Goal: Task Accomplishment & Management: Use online tool/utility

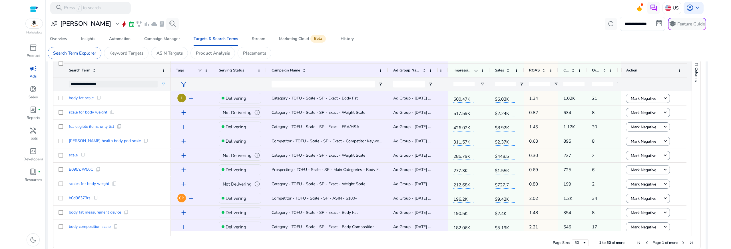
scroll to position [0, 92]
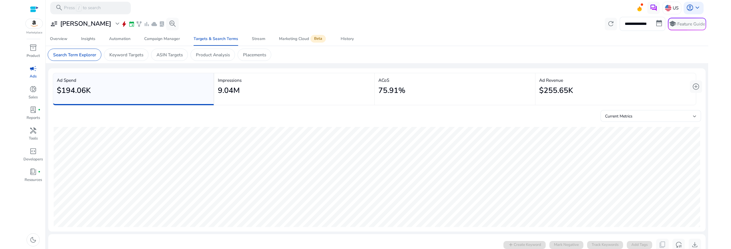
scroll to position [0, 92]
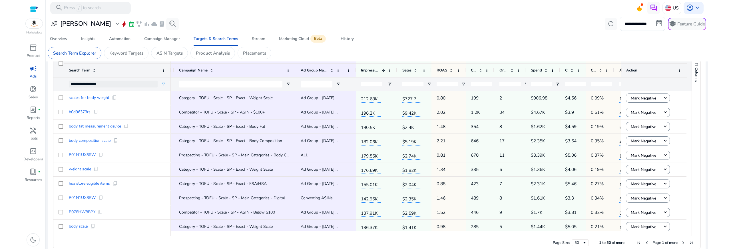
scroll to position [88, 0]
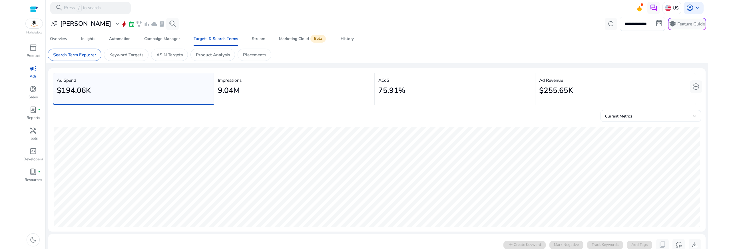
scroll to position [0, 92]
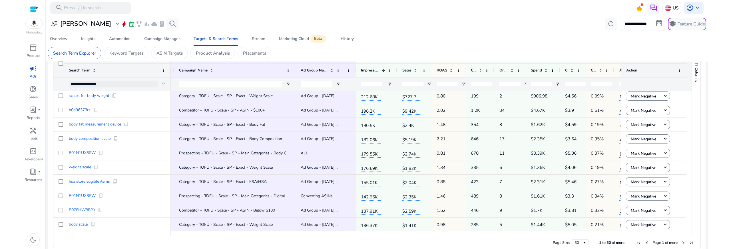
scroll to position [215, 0]
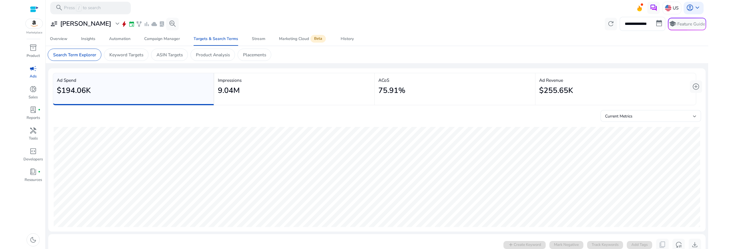
scroll to position [0, 92]
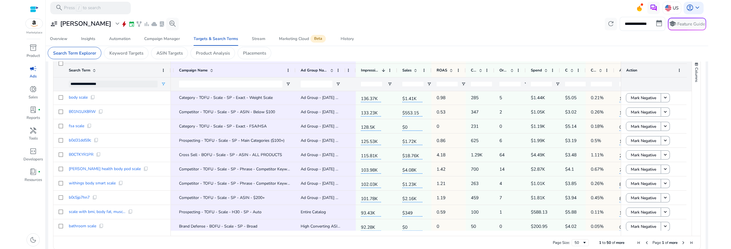
click at [405, 21] on div "**********" at bounding box center [377, 24] width 658 height 14
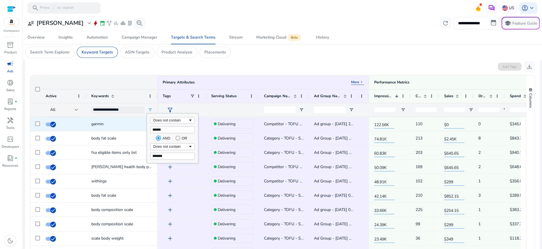
scroll to position [155, 0]
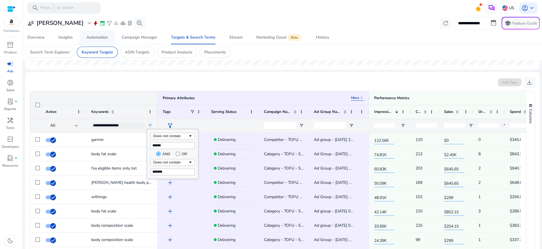
click at [88, 39] on div "Automation" at bounding box center [96, 37] width 21 height 4
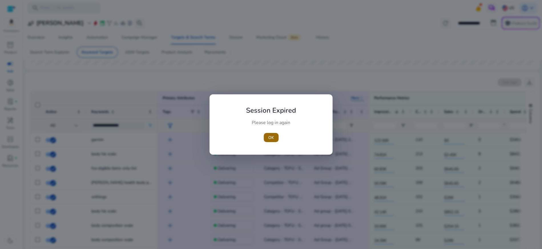
click at [274, 135] on span "button" at bounding box center [271, 137] width 15 height 14
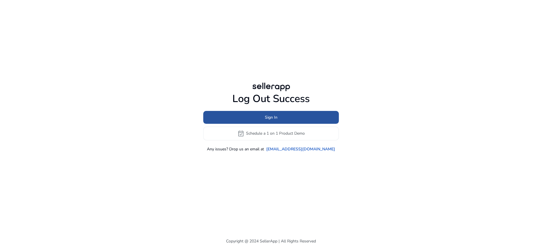
click at [249, 115] on span at bounding box center [271, 117] width 136 height 14
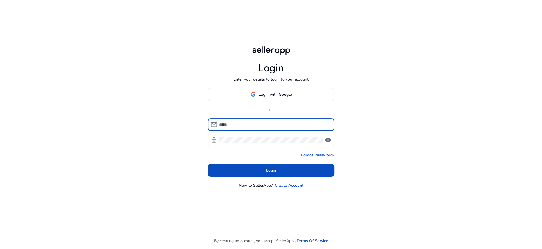
type input "**********"
click at [248, 120] on div "**********" at bounding box center [274, 124] width 110 height 13
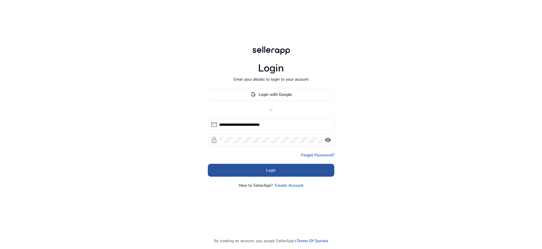
click at [264, 168] on span at bounding box center [271, 170] width 126 height 14
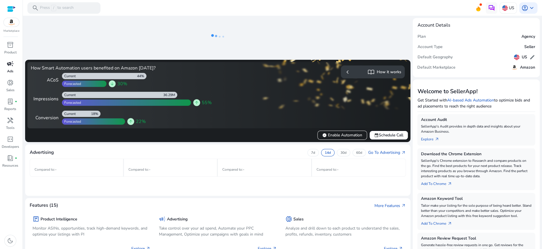
click at [11, 65] on span "campaign" at bounding box center [10, 63] width 7 height 7
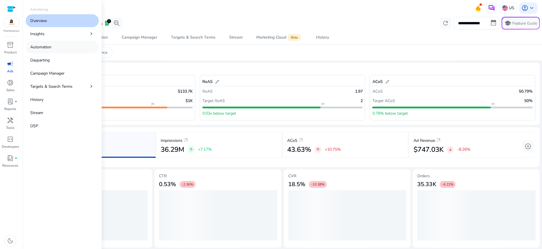
click at [64, 44] on link "Automation" at bounding box center [62, 47] width 73 height 13
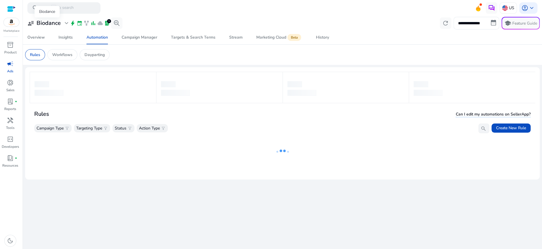
click at [53, 23] on h3 "Biodance" at bounding box center [49, 23] width 24 height 7
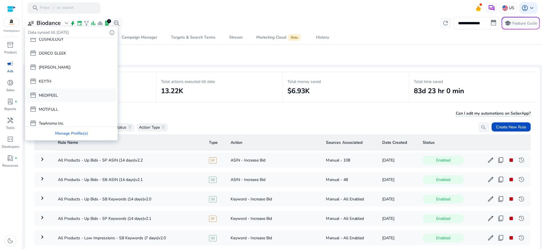
click at [51, 95] on p "MEDIPEEL" at bounding box center [48, 95] width 19 height 6
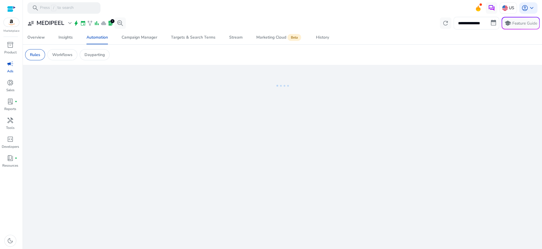
scroll to position [21, 0]
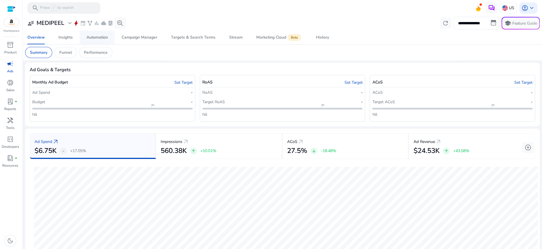
click at [83, 38] on link "Automation" at bounding box center [97, 38] width 35 height 14
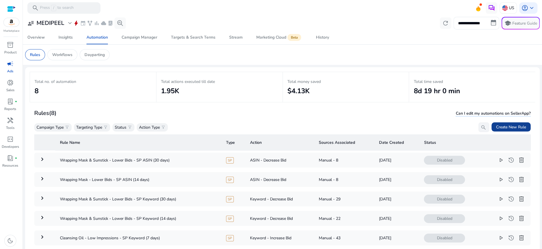
click at [507, 128] on span "Create New Rule" at bounding box center [511, 127] width 30 height 6
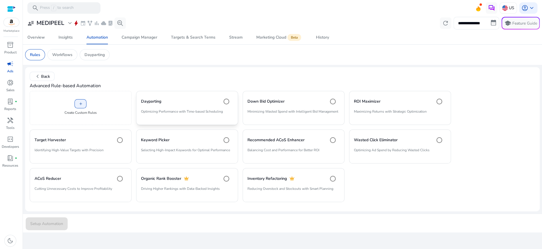
click at [216, 105] on div "Dayparting" at bounding box center [187, 101] width 92 height 11
click at [52, 224] on span "Setup Automation" at bounding box center [46, 223] width 33 height 6
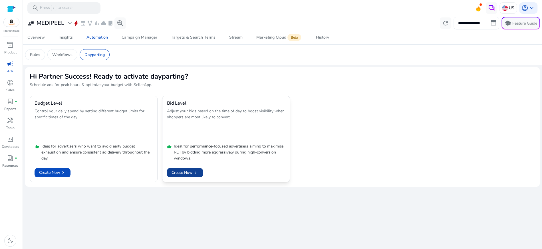
click at [187, 170] on span "Create Now chevron_right" at bounding box center [185, 172] width 27 height 6
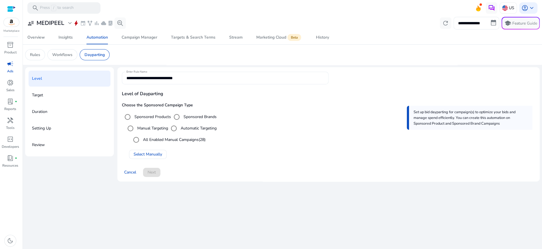
click at [156, 78] on input "**********" at bounding box center [224, 78] width 197 height 6
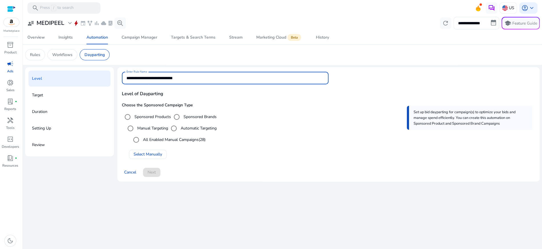
click at [156, 78] on input "**********" at bounding box center [224, 78] width 197 height 6
type input "**********"
click at [154, 140] on label "All Enabled Manual Campaigns (28)" at bounding box center [174, 139] width 64 height 6
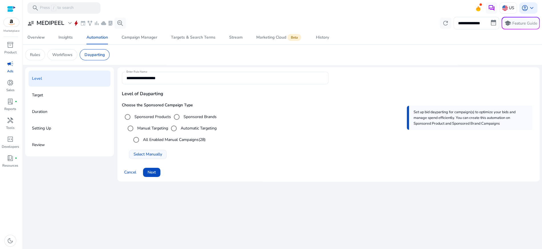
click at [150, 151] on span at bounding box center [147, 154] width 37 height 14
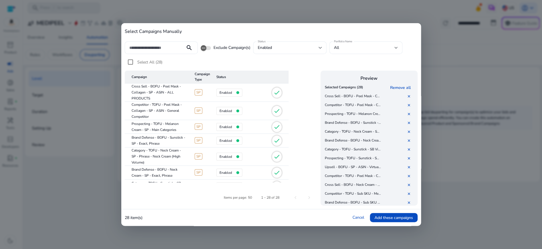
click at [402, 80] on h4 "Preview" at bounding box center [368, 78] width 91 height 5
click at [401, 86] on link "Remove all" at bounding box center [401, 87] width 23 height 5
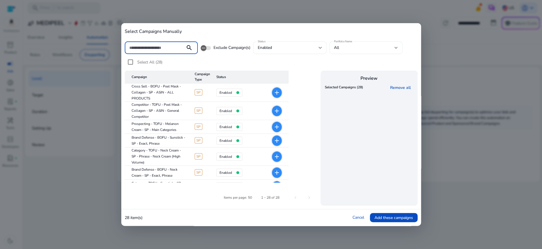
click at [176, 48] on input at bounding box center [155, 48] width 52 height 6
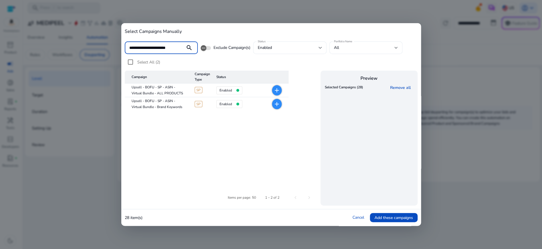
click at [269, 88] on mat-cell "add" at bounding box center [272, 90] width 33 height 14
click at [276, 89] on mat-icon "add" at bounding box center [276, 90] width 7 height 7
drag, startPoint x: 277, startPoint y: 107, endPoint x: 271, endPoint y: 102, distance: 8.2
click at [277, 107] on mat-icon "add" at bounding box center [276, 103] width 7 height 7
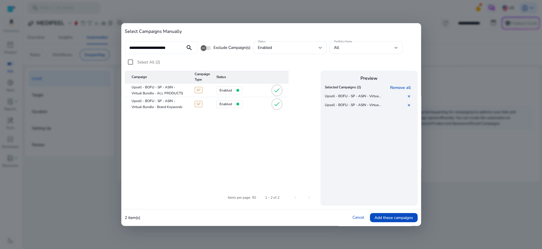
click at [164, 44] on div "**********" at bounding box center [155, 47] width 52 height 13
click at [165, 47] on input "**********" at bounding box center [155, 48] width 52 height 6
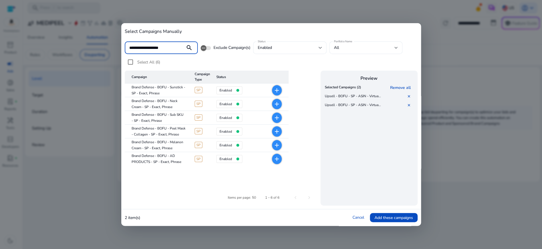
type input "**********"
click at [276, 148] on mat-icon "add" at bounding box center [276, 145] width 7 height 7
click at [410, 115] on link "✕" at bounding box center [410, 113] width 6 height 5
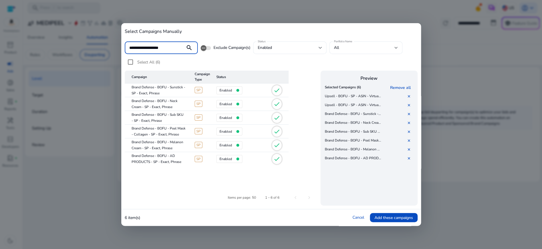
click at [172, 45] on input "**********" at bounding box center [155, 48] width 52 height 6
click at [163, 46] on input "**********" at bounding box center [155, 48] width 52 height 6
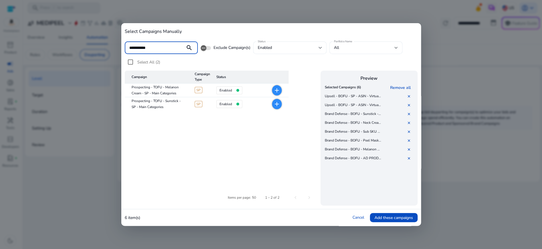
type input "**********"
click at [278, 90] on mat-icon "add" at bounding box center [276, 90] width 7 height 7
click at [278, 103] on mat-icon "add" at bounding box center [276, 103] width 7 height 7
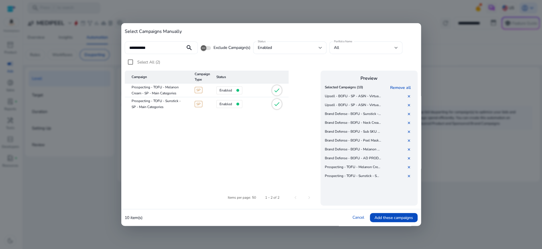
click at [151, 47] on input "**********" at bounding box center [155, 48] width 52 height 6
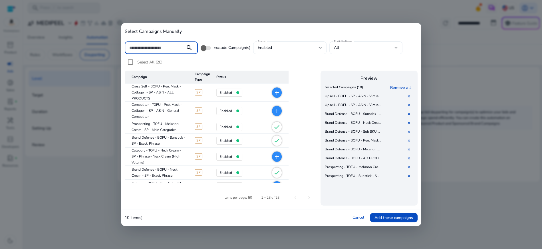
click at [307, 39] on div "search Exclude Campaign(s) Status enabled Portfolio Name All Select All (28) Ca…" at bounding box center [271, 121] width 293 height 168
click at [307, 43] on div "enabled" at bounding box center [290, 47] width 64 height 13
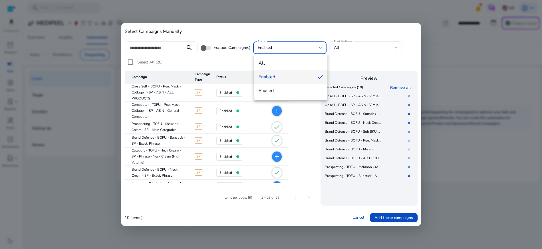
click at [327, 31] on div at bounding box center [271, 124] width 542 height 249
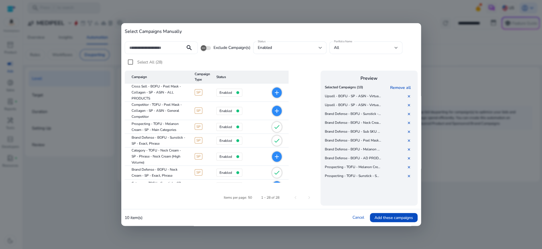
click at [168, 51] on input at bounding box center [155, 48] width 52 height 6
click at [168, 51] on div at bounding box center [155, 47] width 52 height 13
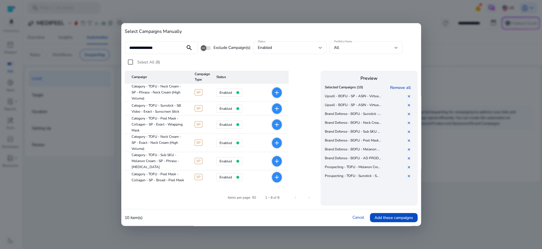
click at [278, 91] on mat-icon "add" at bounding box center [276, 92] width 7 height 7
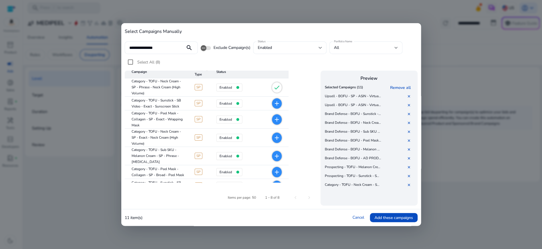
scroll to position [6, 0]
click at [175, 101] on mat-cell "Category - TOFU - Sunstick - SB Video - Exact - Sunscreen Stick" at bounding box center [158, 102] width 66 height 14
click at [173, 99] on mat-cell "Category - TOFU - Sunstick - SB Video - Exact - Sunscreen Stick" at bounding box center [158, 102] width 66 height 14
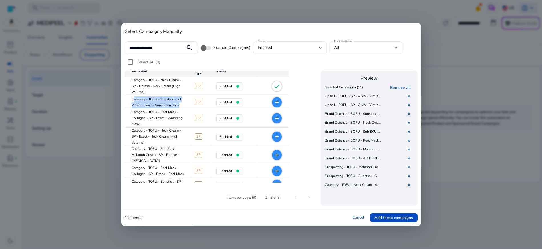
click at [173, 99] on mat-cell "Category - TOFU - Sunstick - SB Video - Exact - Sunscreen Stick" at bounding box center [158, 102] width 66 height 14
copy mat-cell "Category - TOFU - Sunstick - SB Video - Exact - Sunscreen Stick"
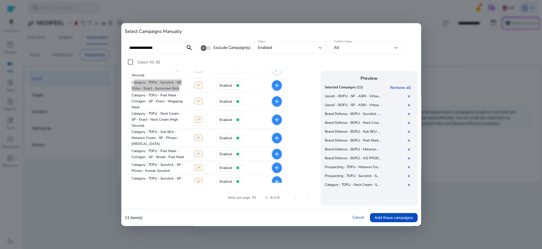
scroll to position [29, 0]
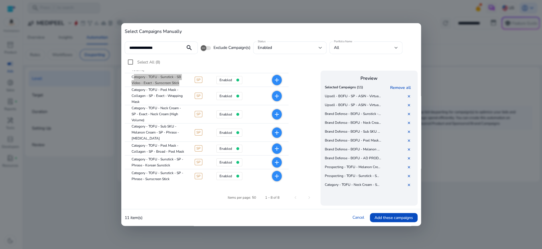
click at [278, 176] on mat-icon "add" at bounding box center [276, 175] width 7 height 7
click at [277, 159] on mat-icon "add" at bounding box center [276, 162] width 7 height 7
click at [284, 150] on mat-cell "add" at bounding box center [272, 149] width 33 height 14
click at [276, 150] on mat-icon "add" at bounding box center [276, 148] width 7 height 7
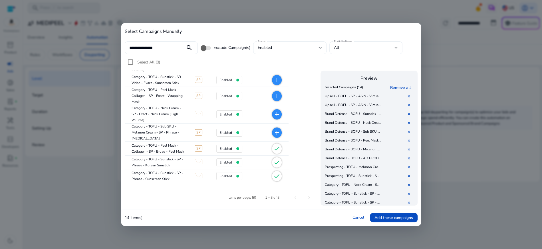
scroll to position [0, 0]
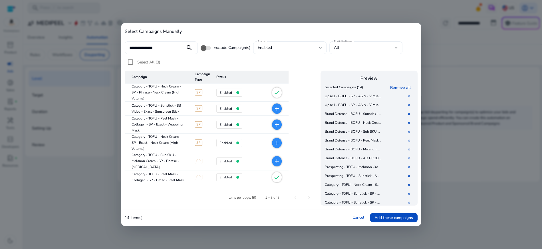
click at [166, 46] on input "**********" at bounding box center [155, 48] width 52 height 6
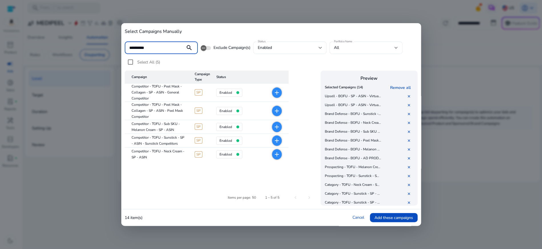
type input "**********"
click at [275, 156] on mat-icon "add" at bounding box center [276, 154] width 7 height 7
click at [277, 142] on mat-icon "add" at bounding box center [276, 140] width 7 height 7
click at [277, 92] on mat-icon "add" at bounding box center [276, 92] width 7 height 7
click at [276, 130] on span "add" at bounding box center [277, 127] width 10 height 10
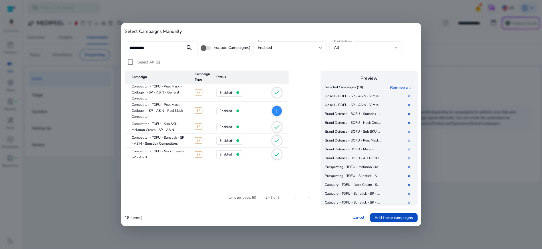
click at [178, 48] on input "**********" at bounding box center [155, 48] width 52 height 6
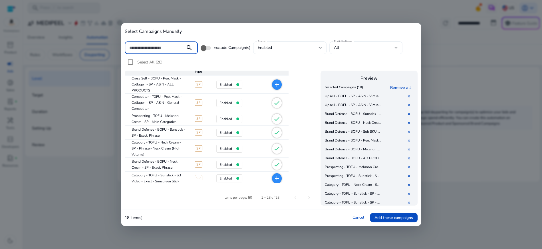
scroll to position [9, 0]
click at [383, 216] on span "Add these campaigns" at bounding box center [393, 217] width 39 height 6
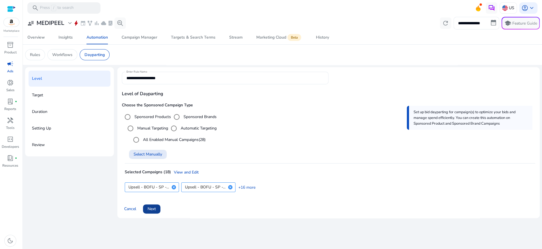
click at [155, 205] on span "Next" at bounding box center [152, 208] width 8 height 6
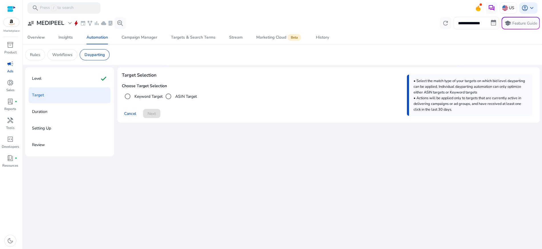
click at [150, 96] on label "Keyword Target" at bounding box center [147, 96] width 29 height 6
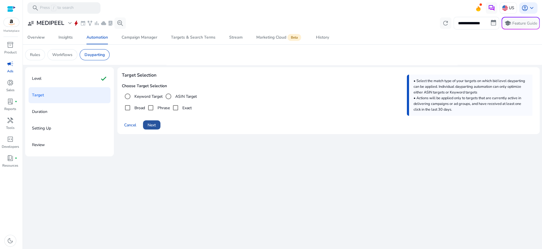
click at [153, 124] on span "Next" at bounding box center [152, 125] width 8 height 6
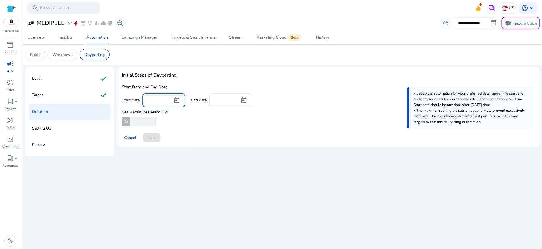
click at [165, 98] on input at bounding box center [157, 99] width 21 height 6
click at [176, 100] on span "Open calendar" at bounding box center [177, 100] width 14 height 14
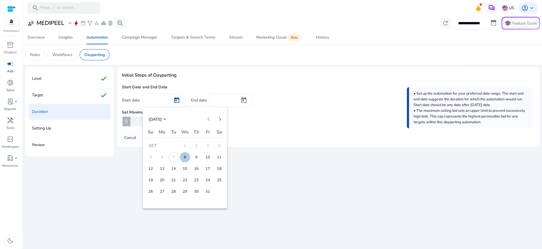
drag, startPoint x: 184, startPoint y: 156, endPoint x: 172, endPoint y: 156, distance: 12.0
click at [172, 156] on tr "5 6 7 8 9 10 11" at bounding box center [185, 156] width 80 height 11
click at [172, 156] on span "7" at bounding box center [173, 157] width 10 height 10
click at [182, 157] on span "8" at bounding box center [185, 157] width 10 height 10
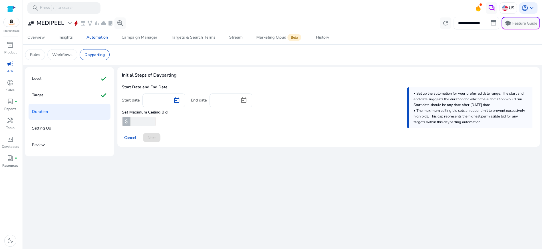
type input "*********"
click at [236, 98] on div at bounding box center [243, 100] width 17 height 14
click at [243, 100] on span "Open calendar" at bounding box center [244, 100] width 14 height 14
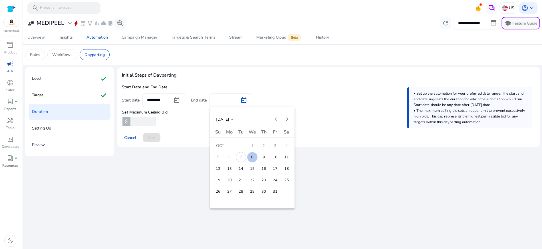
click at [275, 99] on div at bounding box center [271, 124] width 542 height 249
